Goal: Information Seeking & Learning: Compare options

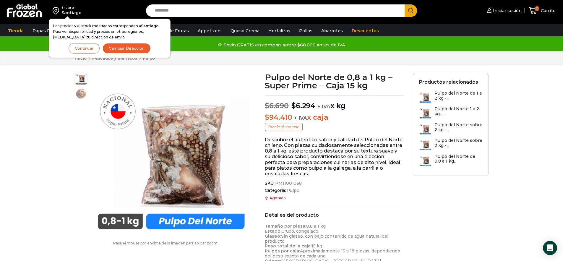
click at [437, 141] on h3 "Pulpo del Norte sobre 2 kg -..." at bounding box center [458, 143] width 48 height 10
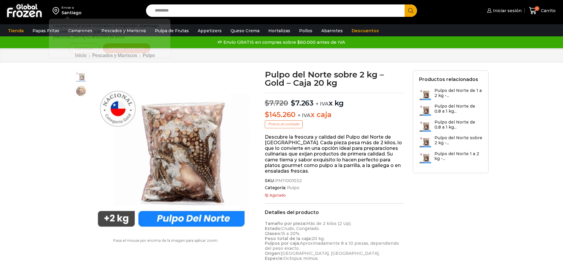
scroll to position [0, 0]
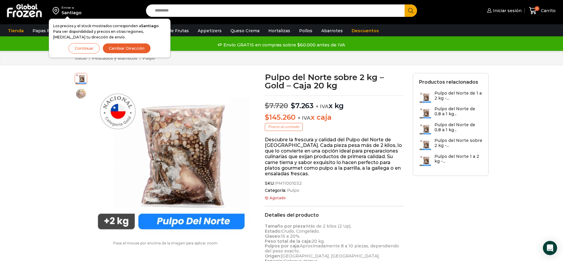
click at [458, 142] on h3 "Pulpo del Norte sobre 2 kg -..." at bounding box center [458, 143] width 48 height 10
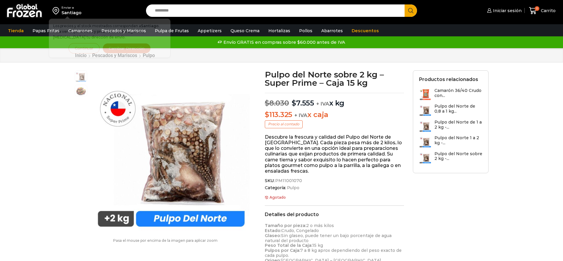
scroll to position [0, 0]
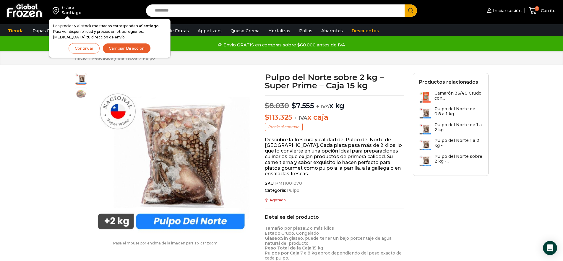
click at [453, 128] on h3 "Pulpo del Norte de 1 a 2 kg -..." at bounding box center [458, 127] width 48 height 10
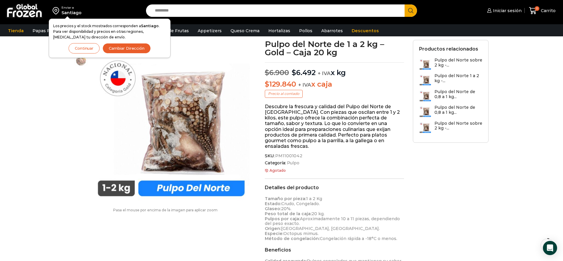
scroll to position [35, 0]
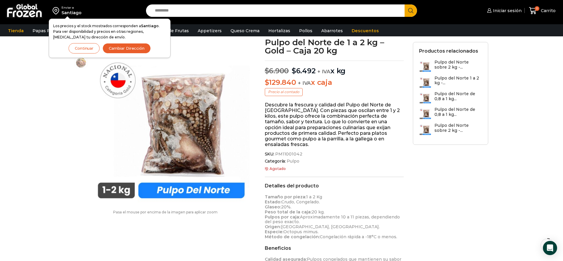
click at [440, 129] on h3 "Pulpo del Norte sobre 2 kg -..." at bounding box center [458, 128] width 48 height 10
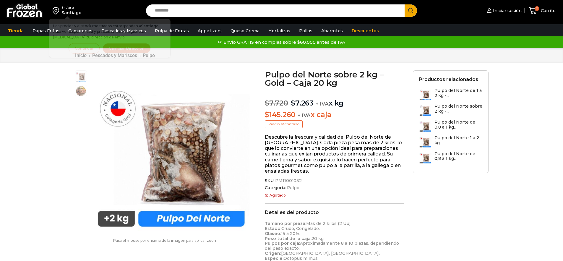
scroll to position [0, 0]
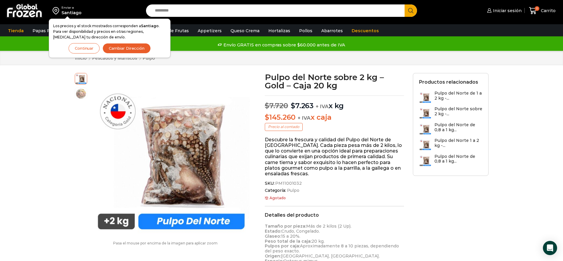
click at [442, 113] on h3 "Pulpo del Norte sobre 2 kg -..." at bounding box center [458, 111] width 48 height 10
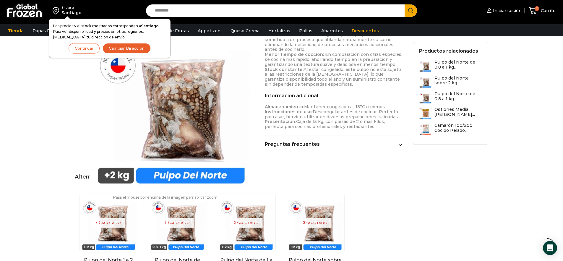
scroll to position [285, 0]
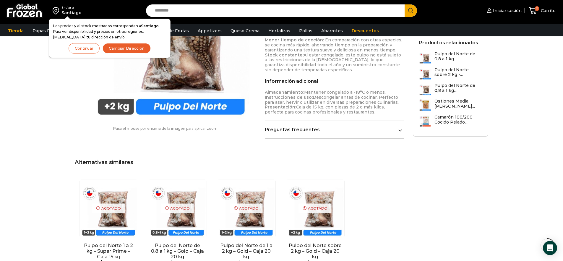
click at [357, 127] on link "Preguntas frecuentes" at bounding box center [334, 130] width 139 height 6
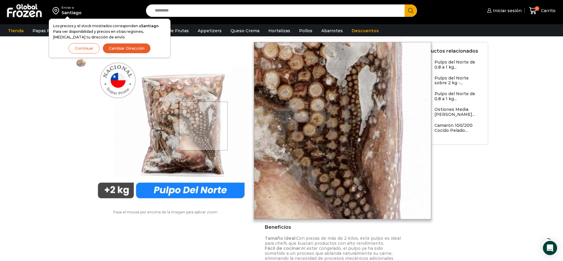
scroll to position [58, 0]
